Goal: Check status: Check status

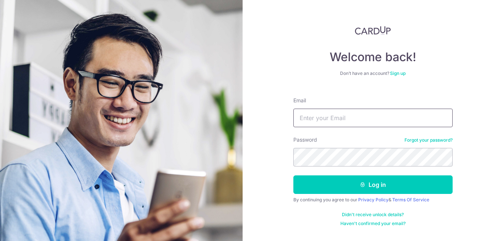
click at [340, 124] on input "Email" at bounding box center [372, 117] width 159 height 19
type input "[EMAIL_ADDRESS][DOMAIN_NAME]"
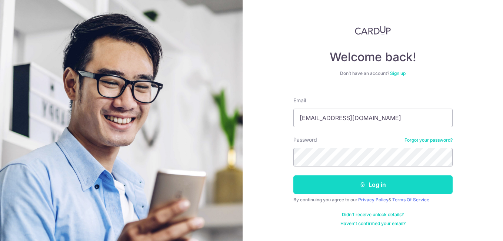
click at [344, 186] on button "Log in" at bounding box center [372, 184] width 159 height 19
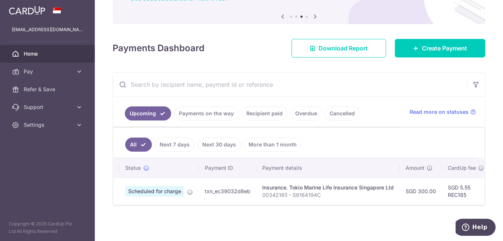
scroll to position [74, 0]
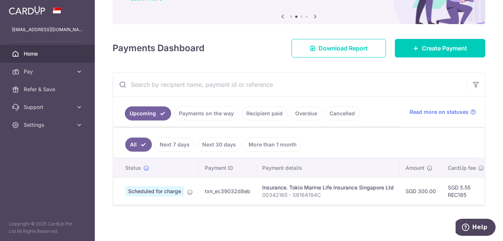
click at [271, 110] on link "Recipient paid" at bounding box center [264, 113] width 46 height 14
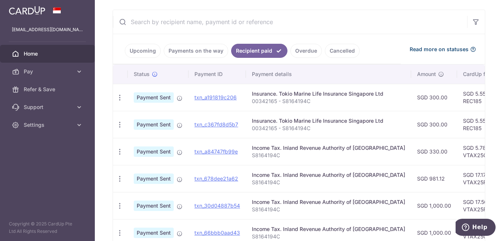
scroll to position [148, 0]
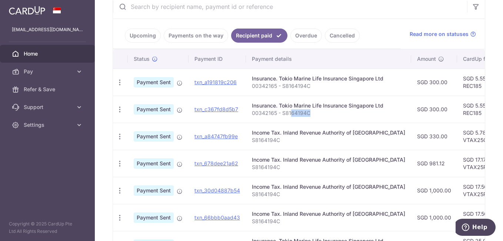
drag, startPoint x: 330, startPoint y: 112, endPoint x: 289, endPoint y: 114, distance: 40.4
click at [289, 114] on p "00342165 - S8164194C" at bounding box center [328, 112] width 153 height 7
drag, startPoint x: 289, startPoint y: 114, endPoint x: 332, endPoint y: 116, distance: 43.0
click at [332, 116] on p "00342165 - S8164194C" at bounding box center [328, 112] width 153 height 7
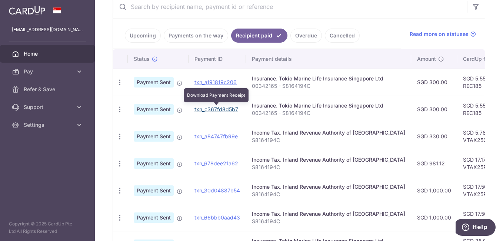
click at [214, 110] on link "txn_c367fd8d5b7" at bounding box center [216, 109] width 44 height 6
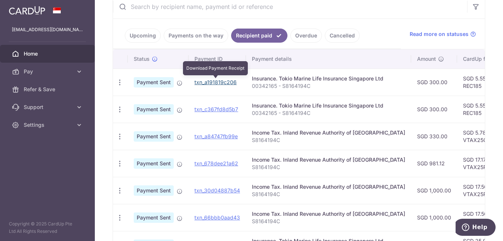
click at [206, 81] on link "txn_a191819c206" at bounding box center [215, 82] width 42 height 6
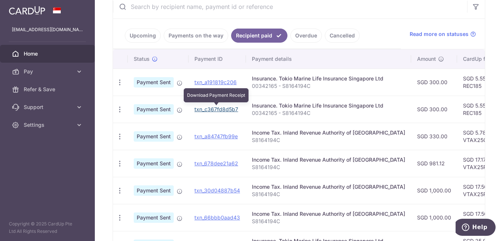
click at [224, 108] on link "txn_c367fd8d5b7" at bounding box center [216, 109] width 44 height 6
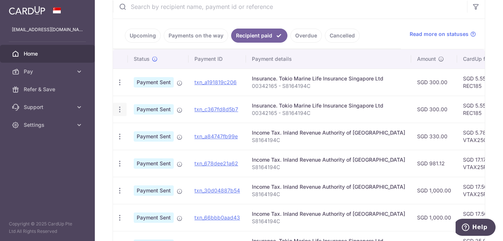
click at [121, 109] on icon "button" at bounding box center [120, 109] width 8 height 8
click at [143, 131] on span "PDF Receipt" at bounding box center [159, 129] width 50 height 7
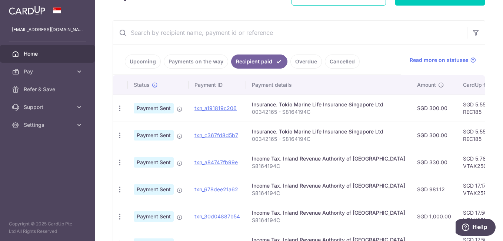
scroll to position [111, 0]
